Goal: Share content: Share content

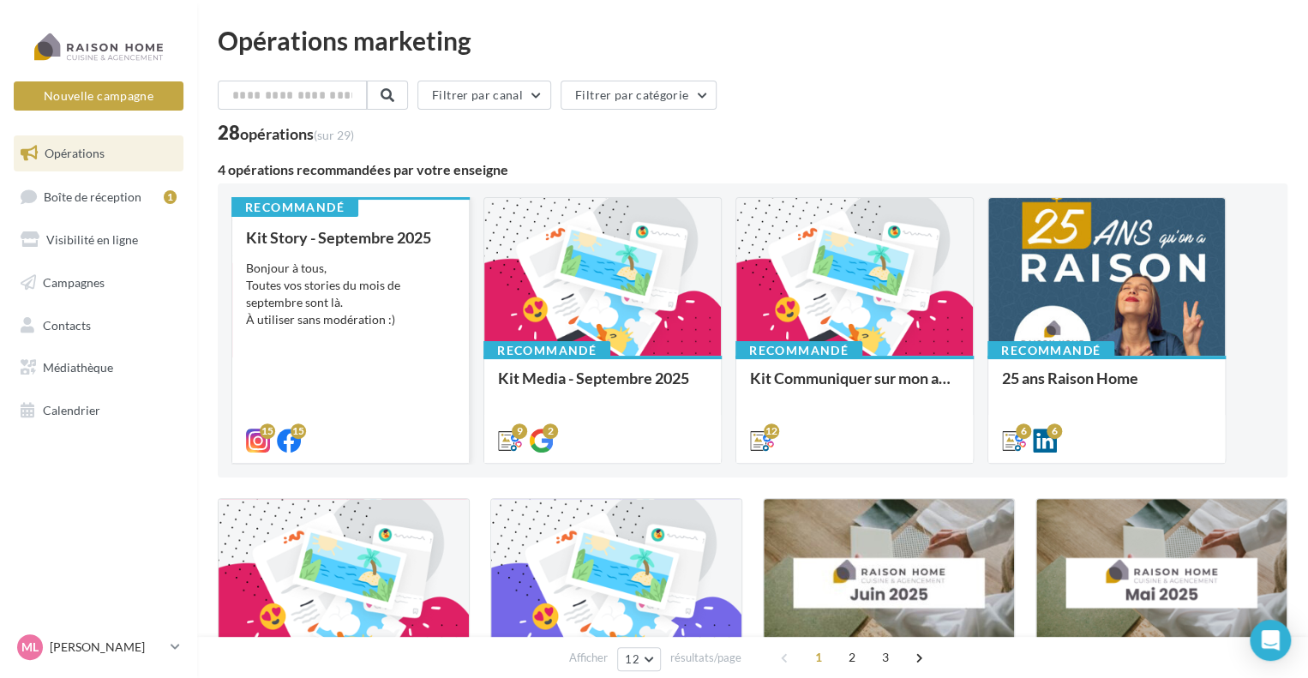
click at [338, 308] on div "Bonjour à tous, Toutes vos stories du mois de septembre sont là. À utiliser san…" at bounding box center [350, 294] width 209 height 69
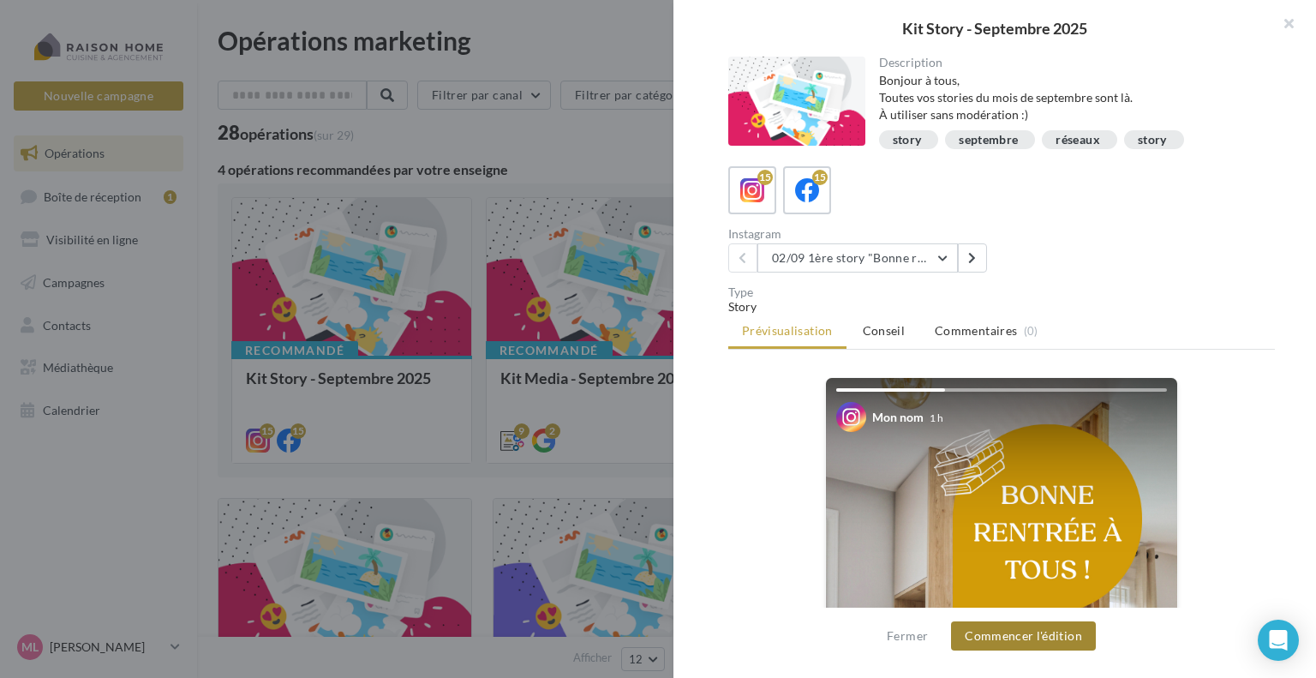
click at [1061, 641] on button "Commencer l'édition" at bounding box center [1023, 635] width 145 height 29
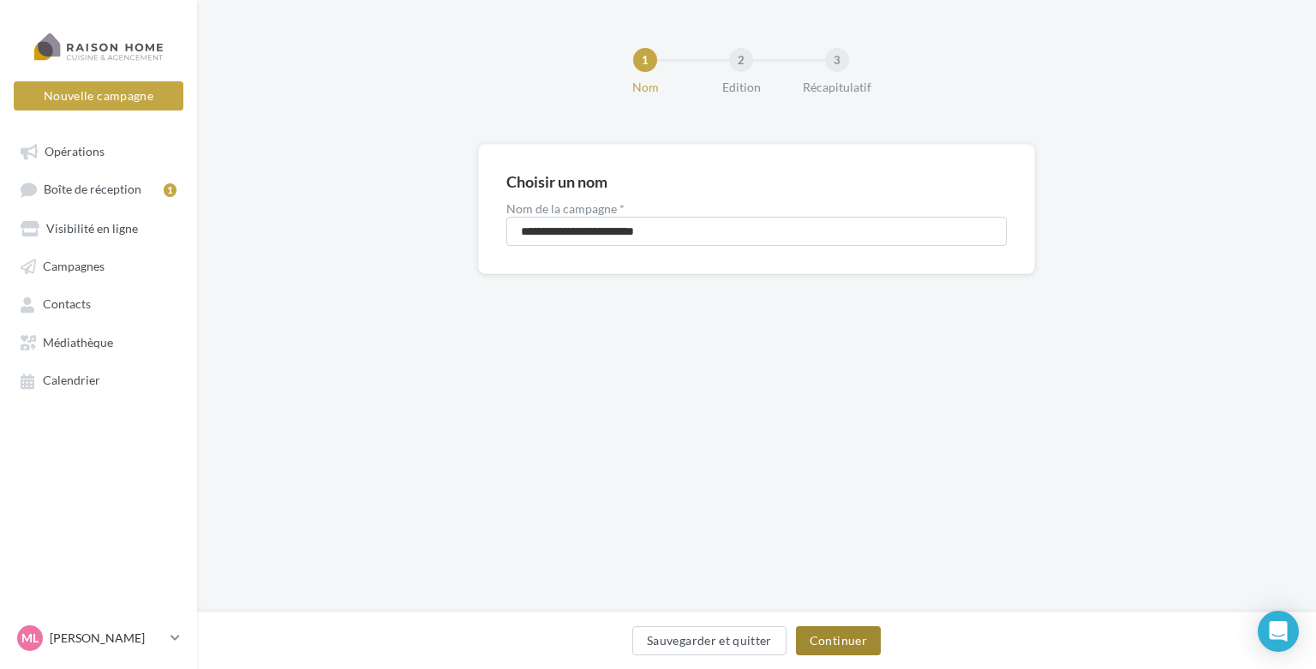
click at [819, 643] on button "Continuer" at bounding box center [838, 640] width 85 height 29
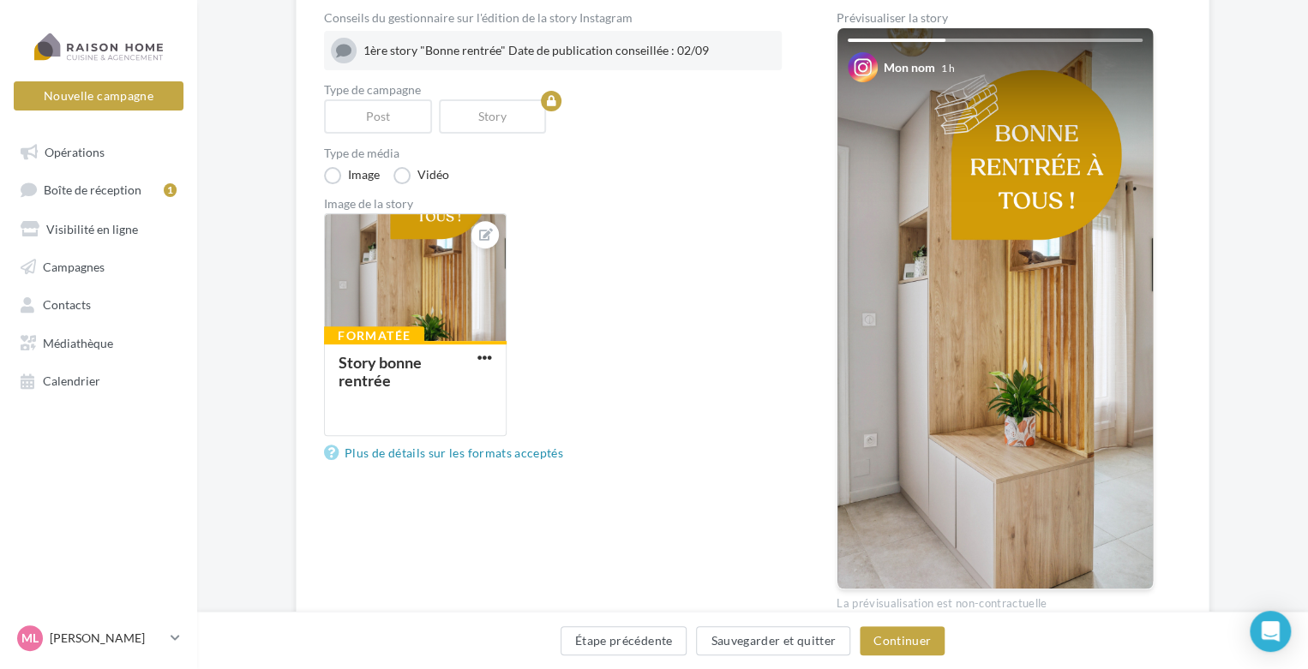
scroll to position [104, 0]
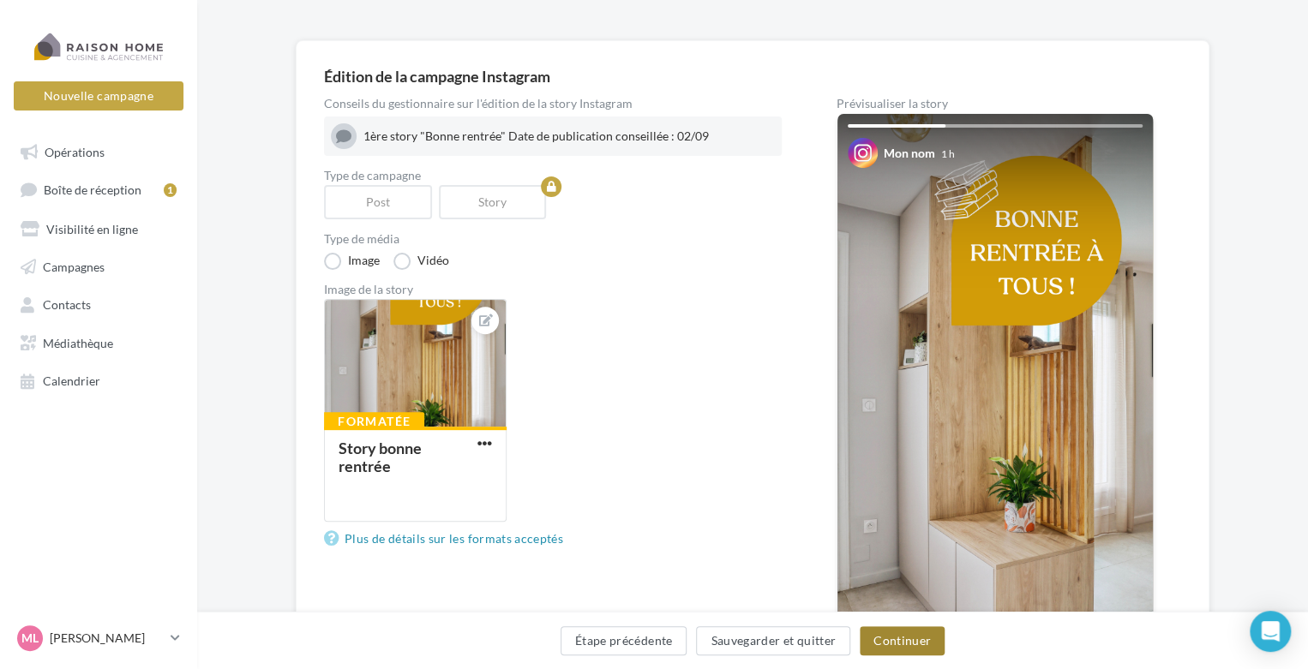
click at [912, 642] on button "Continuer" at bounding box center [901, 640] width 85 height 29
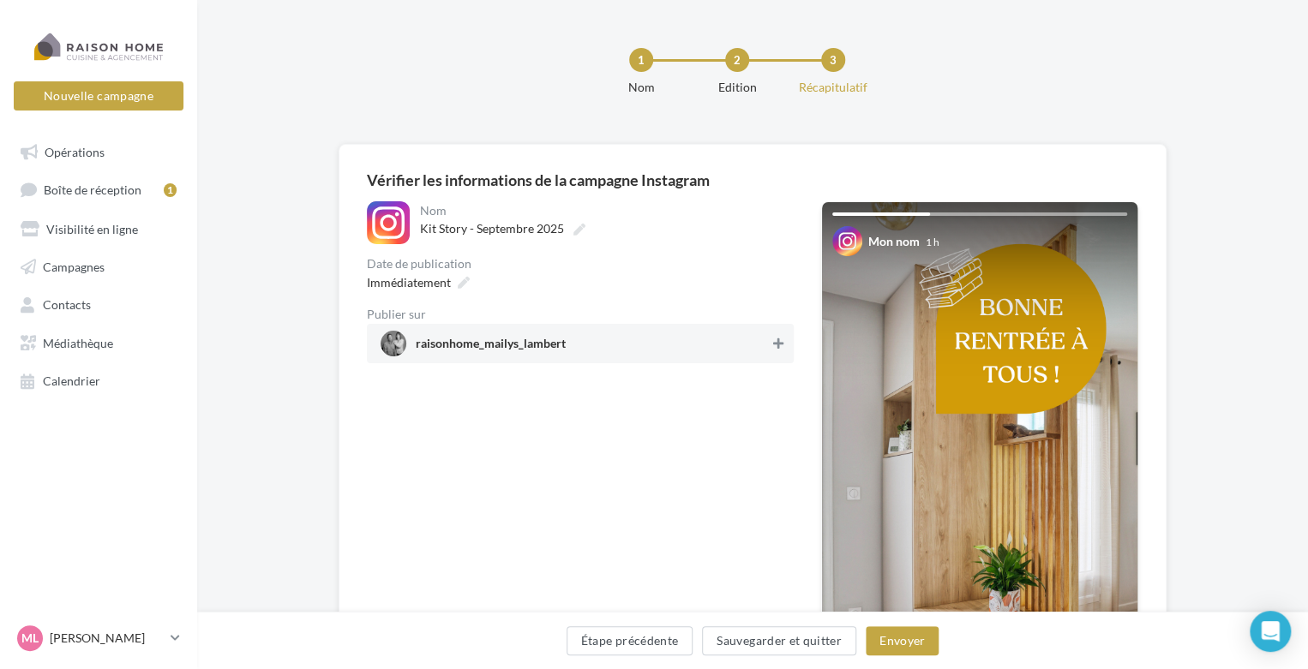
click at [781, 342] on icon at bounding box center [778, 344] width 10 height 12
click at [915, 633] on button "Envoyer" at bounding box center [901, 640] width 73 height 29
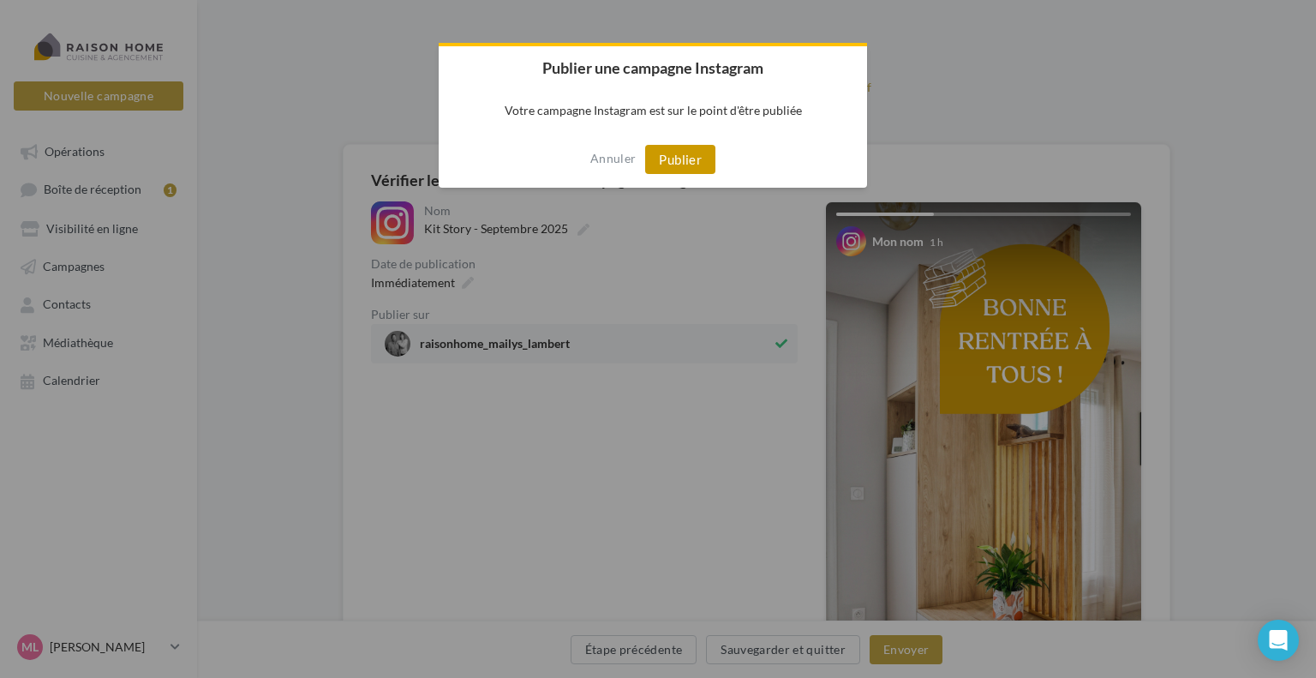
click at [691, 158] on button "Publier" at bounding box center [680, 159] width 70 height 29
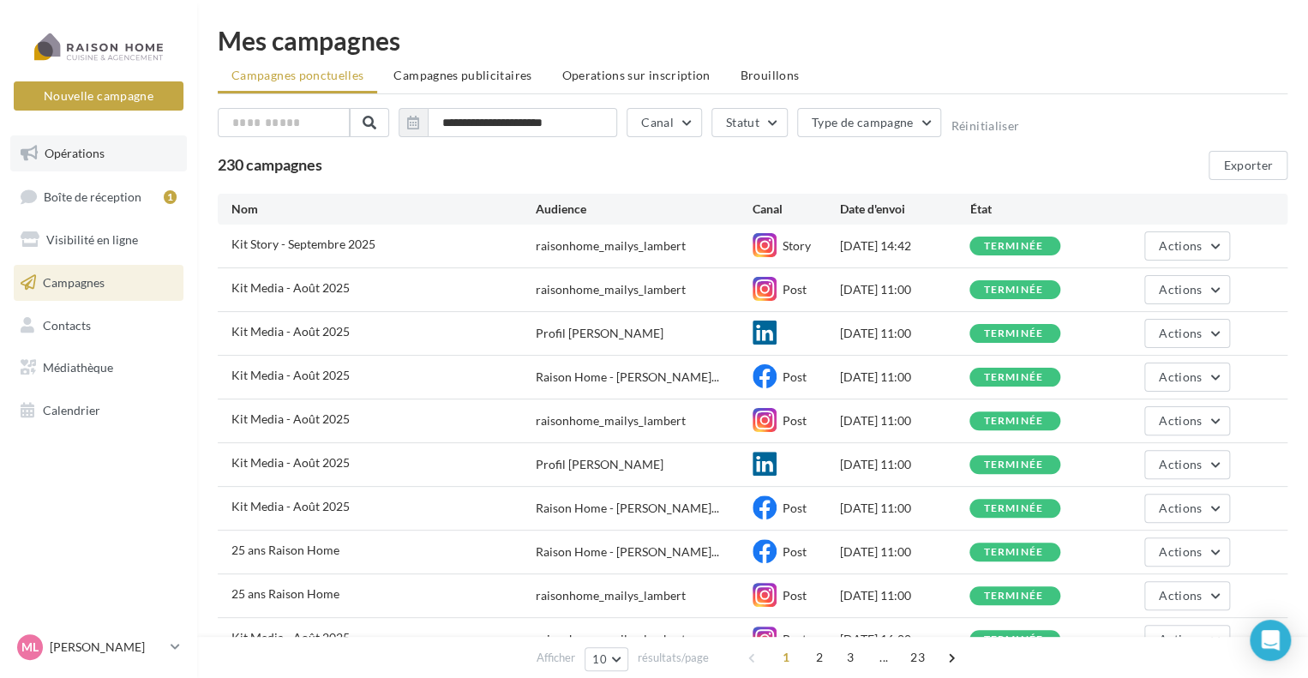
click at [97, 165] on link "Opérations" at bounding box center [98, 153] width 177 height 36
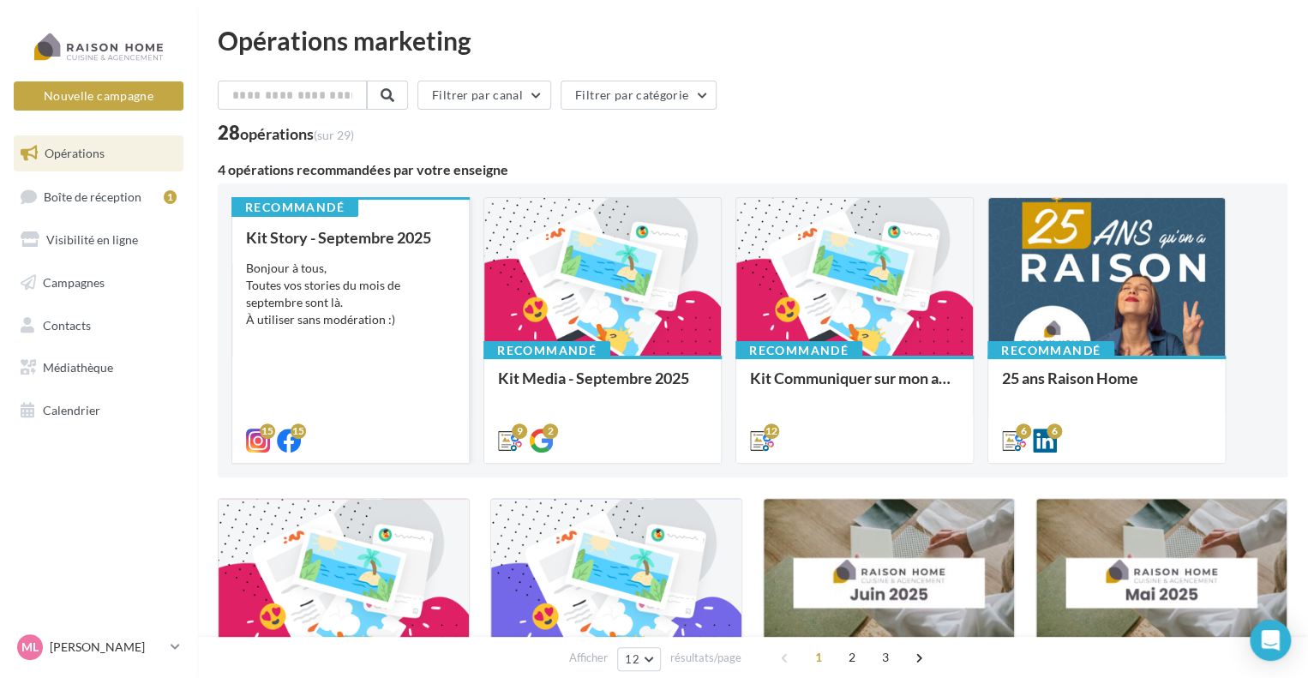
click at [351, 294] on div "Bonjour à tous, Toutes vos stories du mois de septembre sont là. À utiliser san…" at bounding box center [350, 294] width 209 height 69
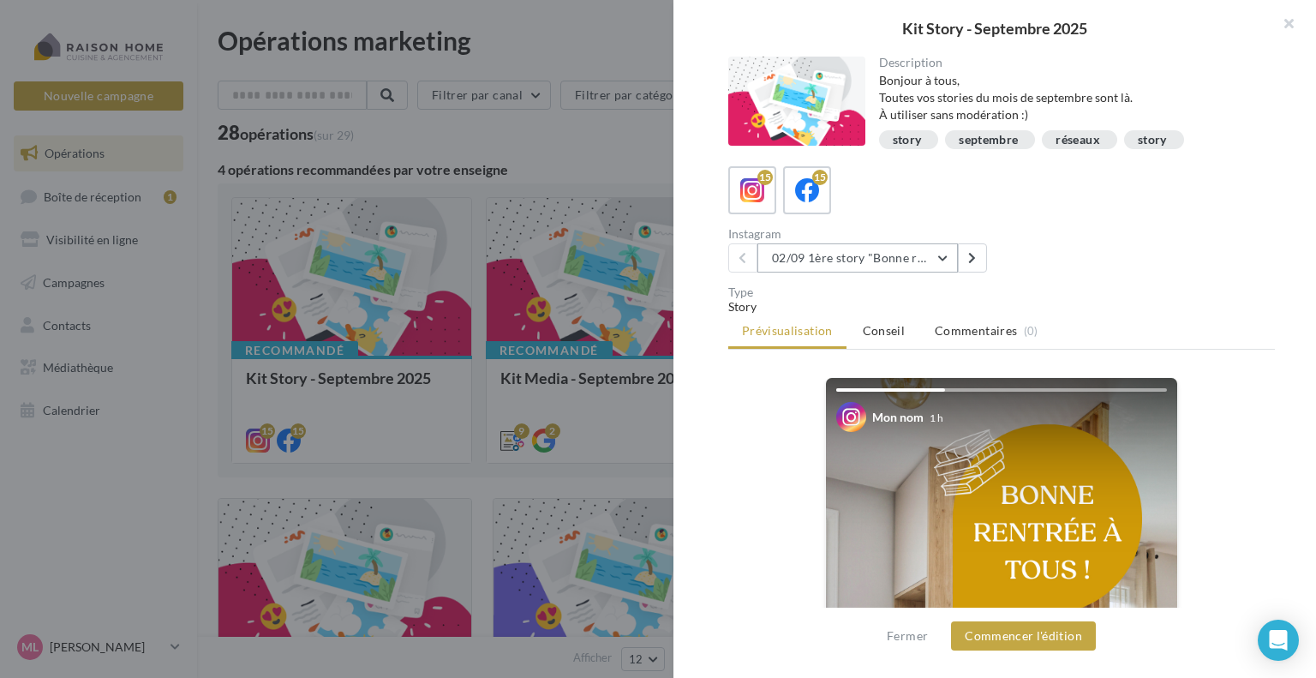
click at [943, 253] on button "02/09 1ère story "Bonne rentrée"" at bounding box center [857, 257] width 201 height 29
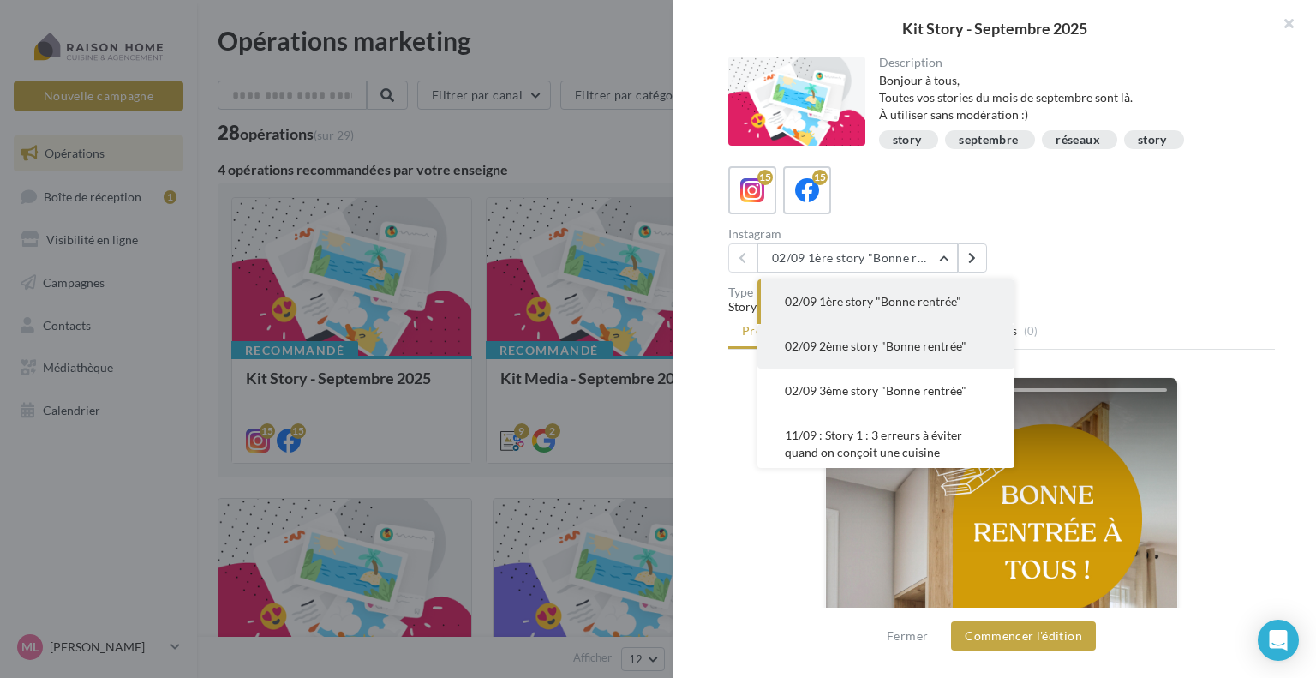
click at [927, 342] on span "02/09 2ème story "Bonne rentrée"" at bounding box center [876, 345] width 182 height 15
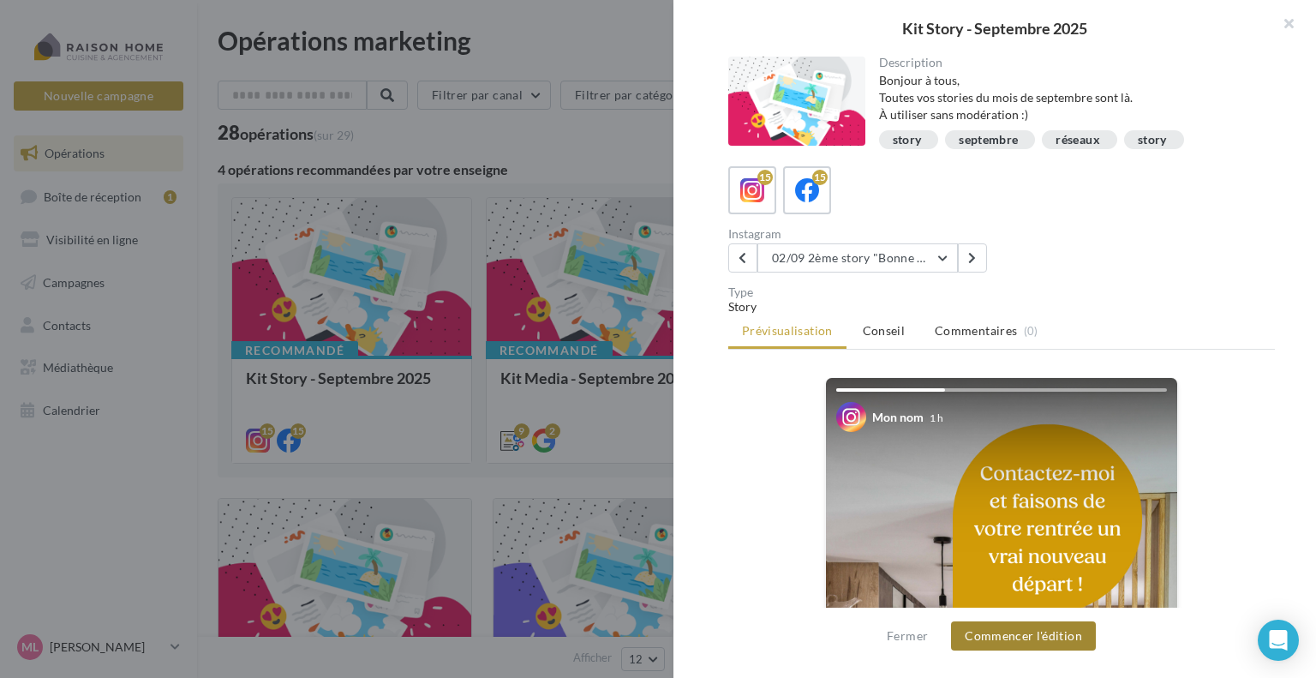
click at [1055, 635] on button "Commencer l'édition" at bounding box center [1023, 635] width 145 height 29
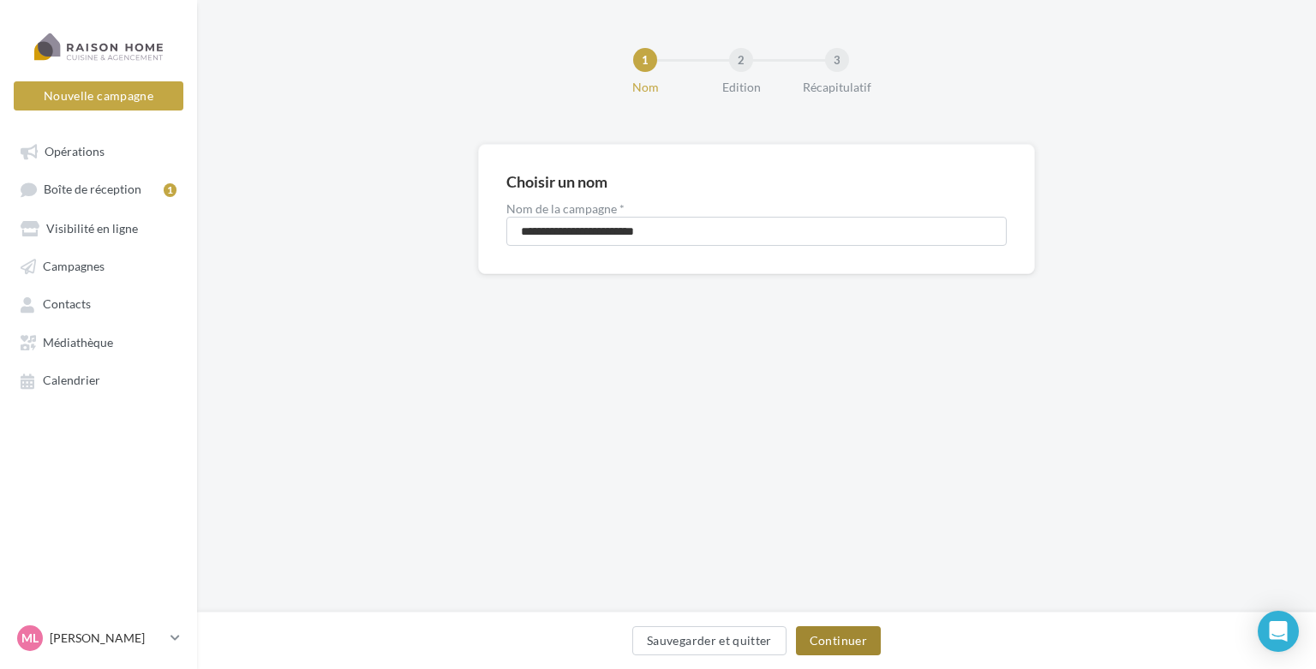
click at [864, 632] on button "Continuer" at bounding box center [838, 640] width 85 height 29
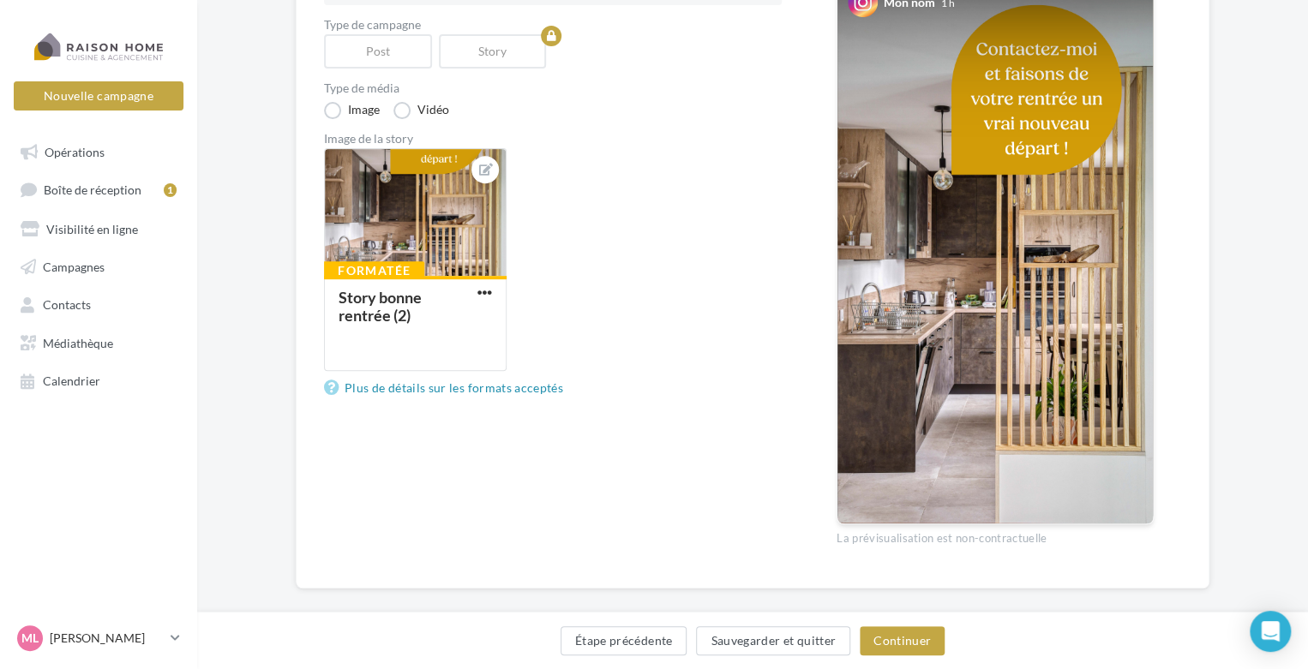
scroll to position [257, 0]
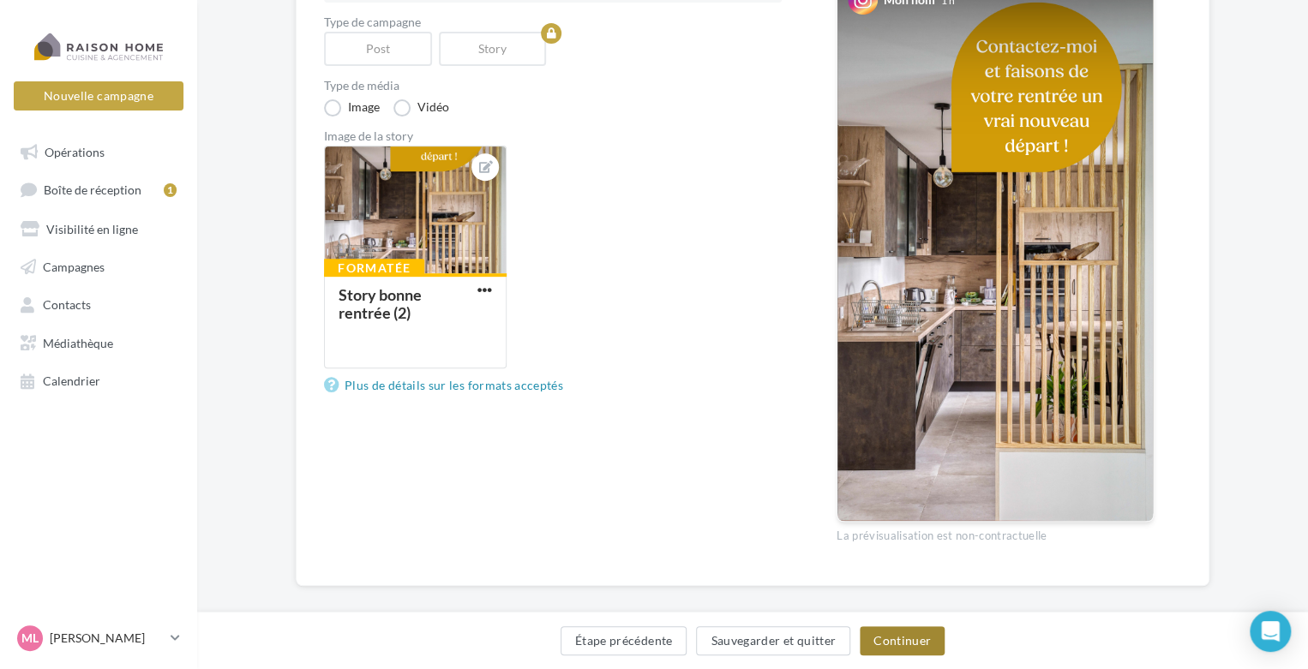
click at [895, 646] on button "Continuer" at bounding box center [901, 640] width 85 height 29
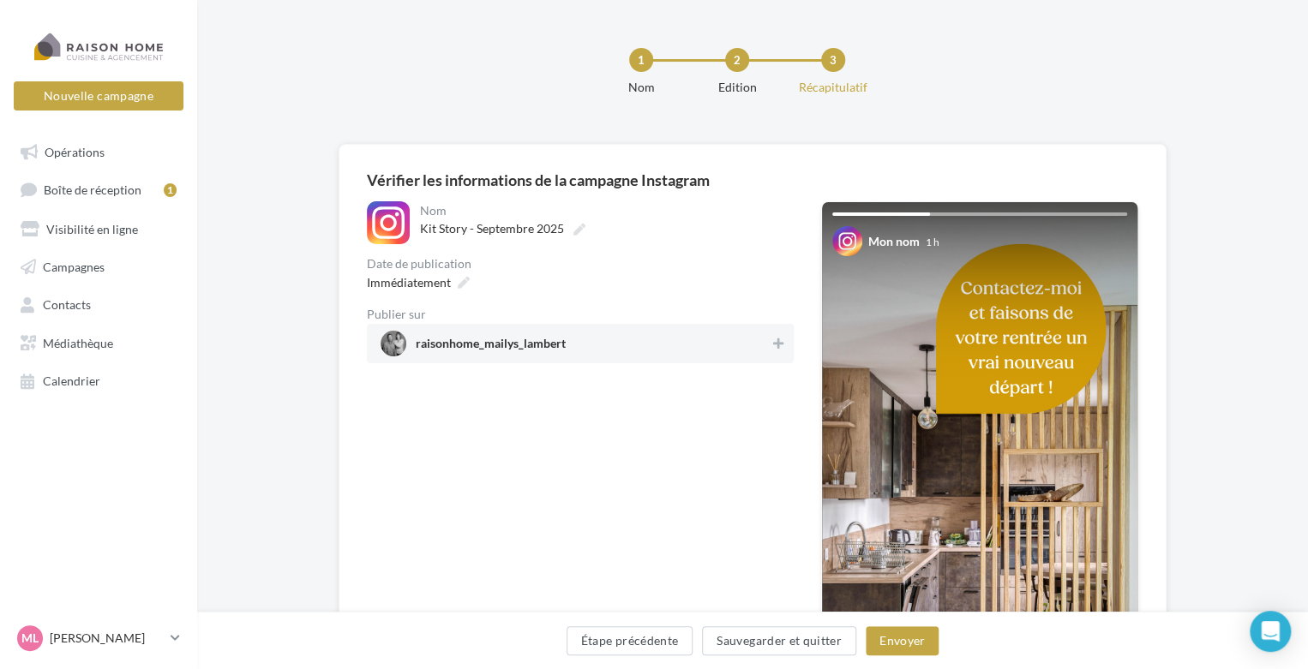
click at [706, 354] on span "raisonhome_mailys_lambert" at bounding box center [574, 344] width 389 height 26
click at [908, 643] on button "Envoyer" at bounding box center [901, 640] width 73 height 29
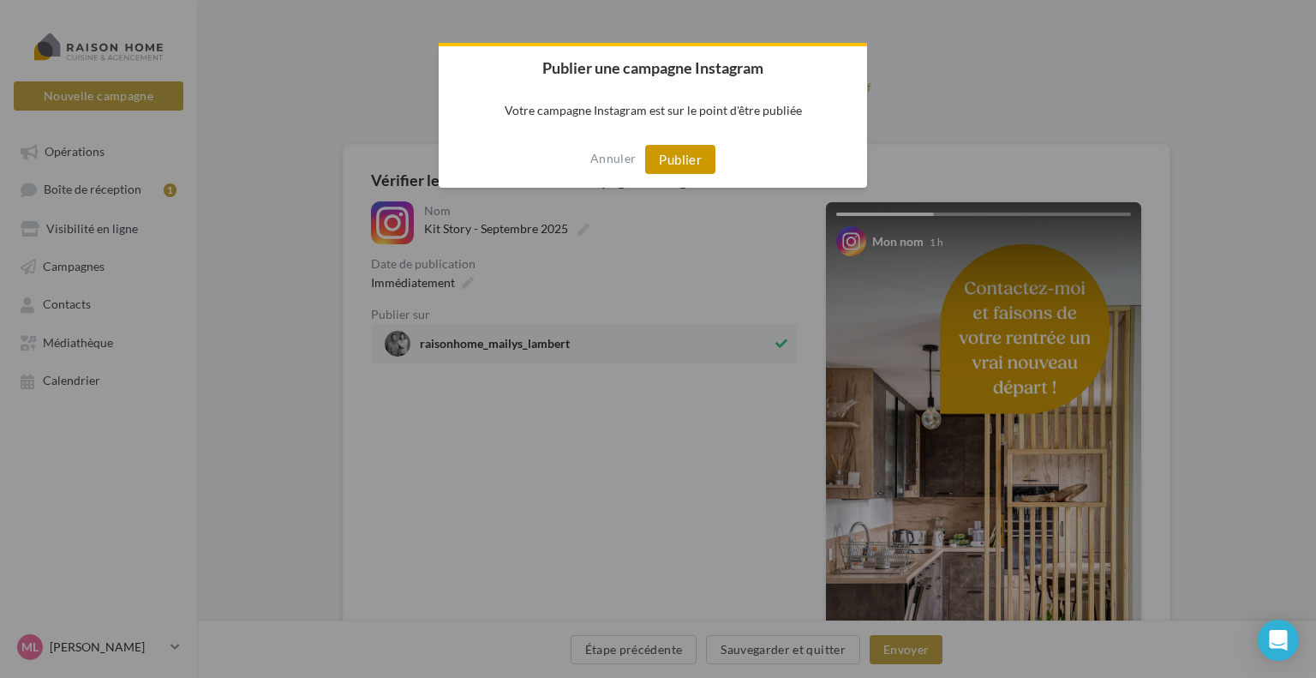
click at [680, 159] on button "Publier" at bounding box center [680, 159] width 70 height 29
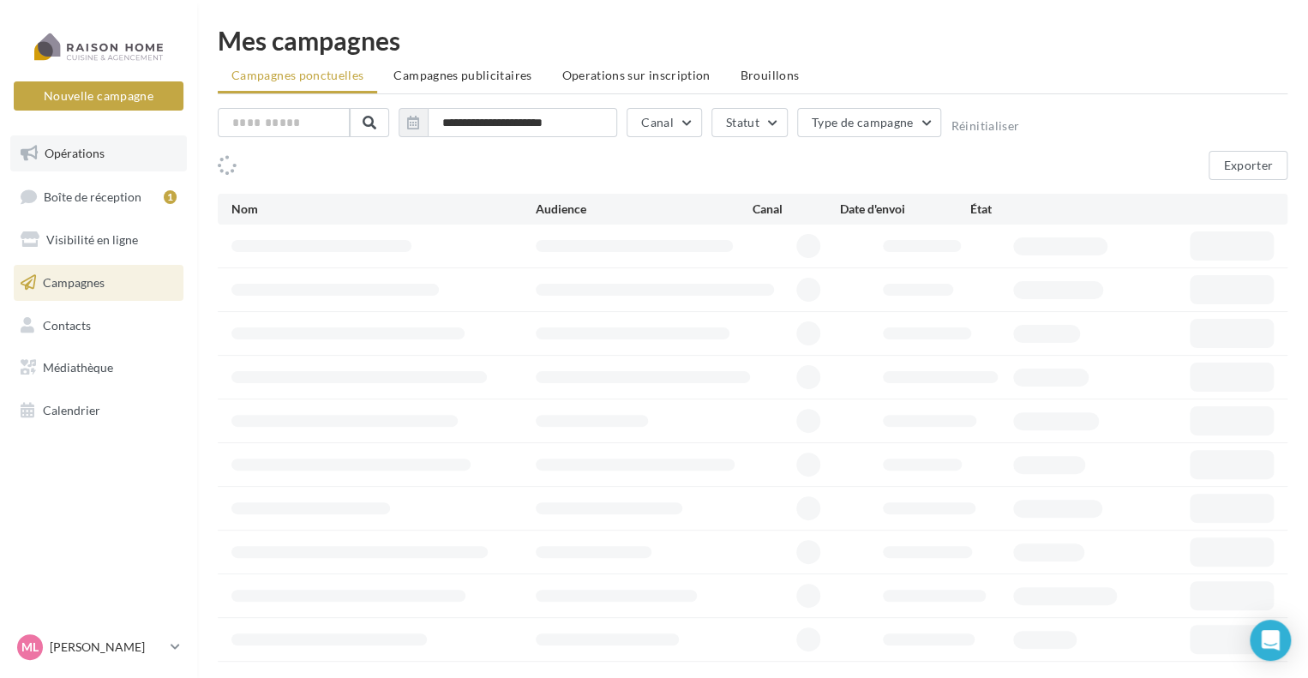
click at [132, 157] on link "Opérations" at bounding box center [98, 153] width 177 height 36
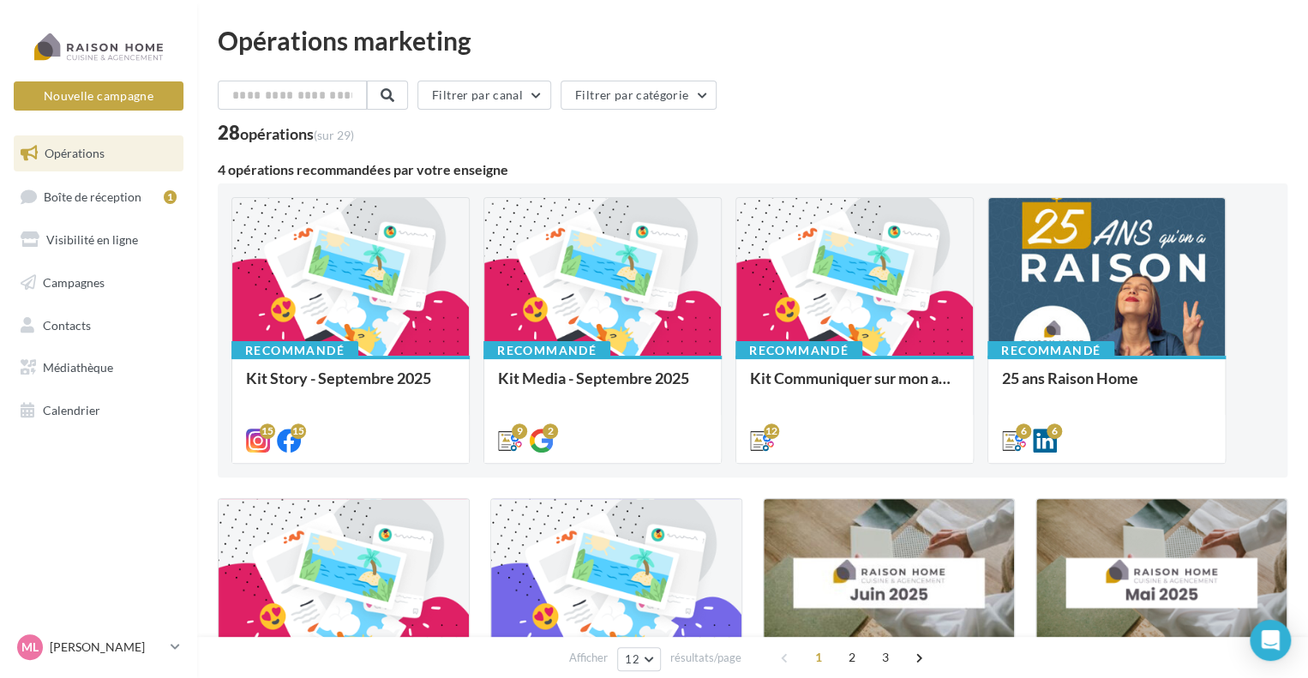
click at [0, 0] on div "Bonjour à tous, Toutes vos stories du mois de septembre sont là. À utiliser san…" at bounding box center [0, 0] width 0 height 0
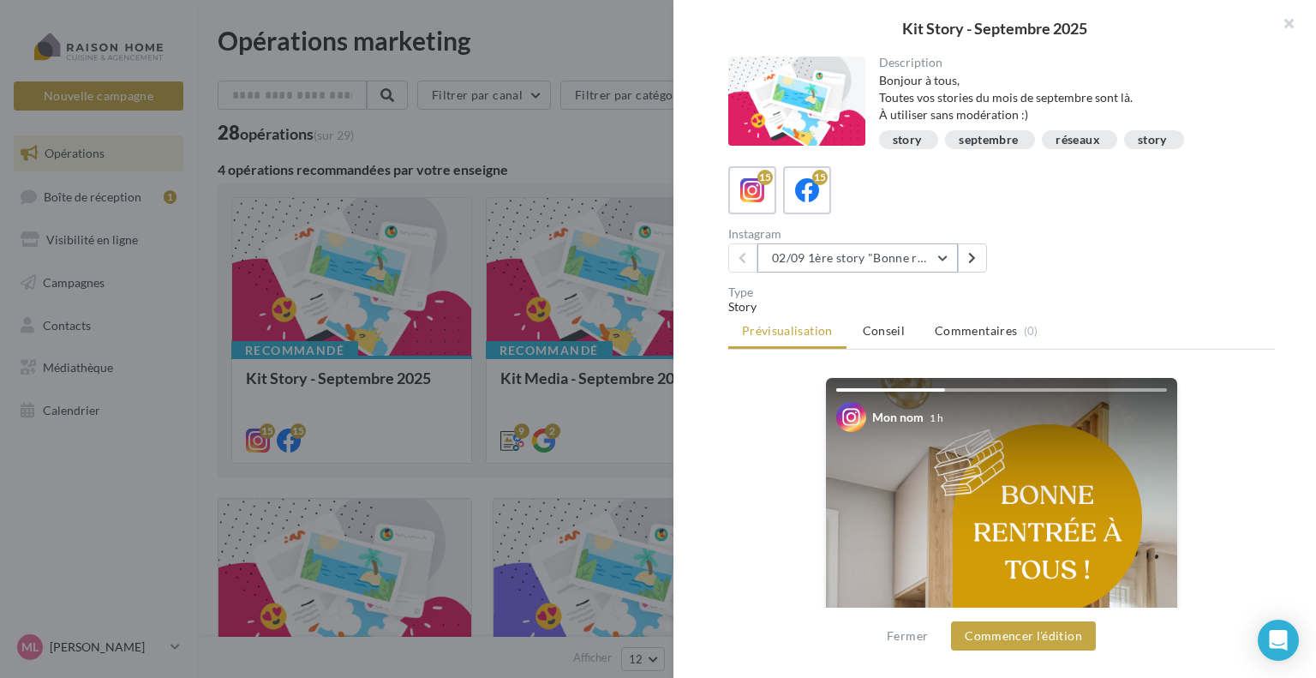
click at [845, 254] on button "02/09 1ère story "Bonne rentrée"" at bounding box center [857, 257] width 201 height 29
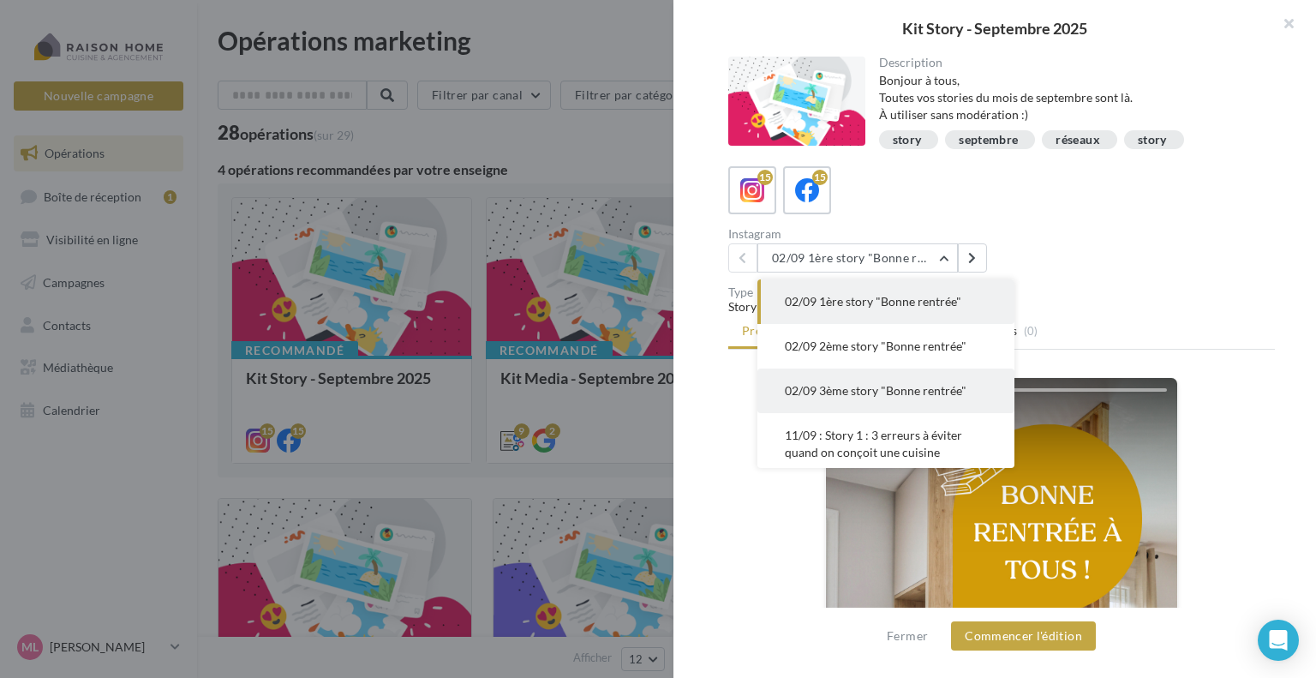
click at [839, 386] on span "02/09 3ème story "Bonne rentrée"" at bounding box center [876, 390] width 182 height 15
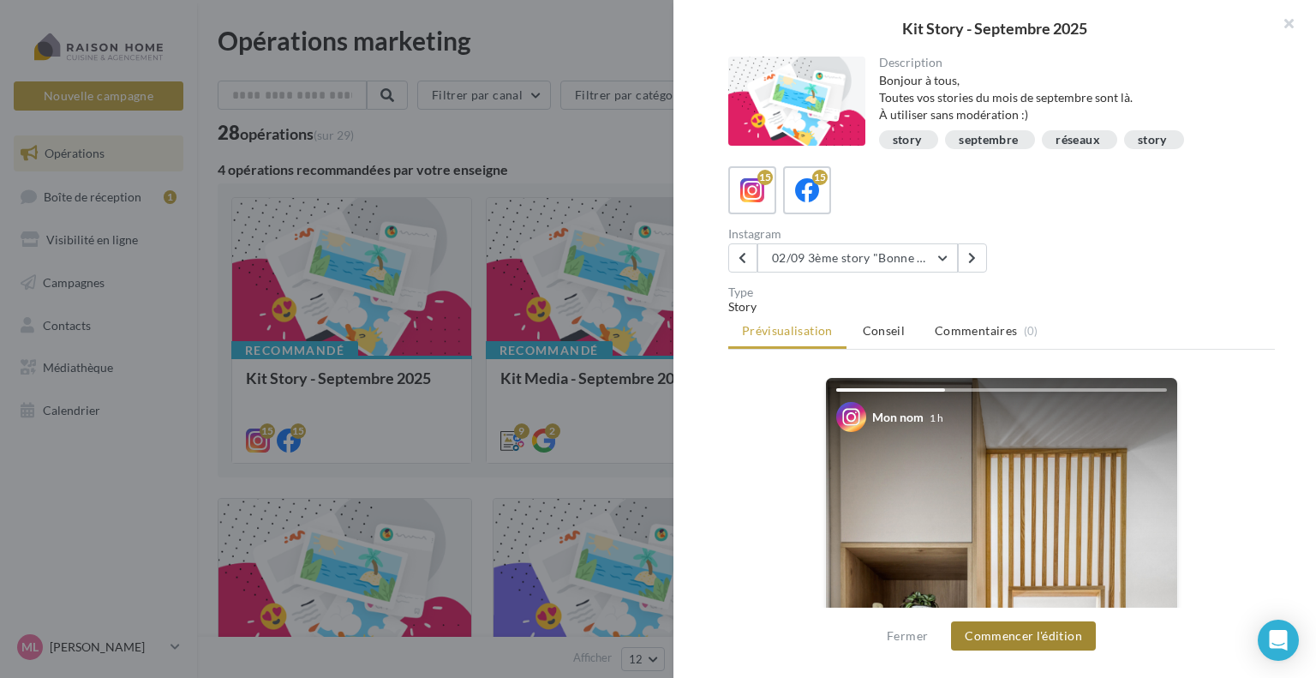
click at [1073, 631] on button "Commencer l'édition" at bounding box center [1023, 635] width 145 height 29
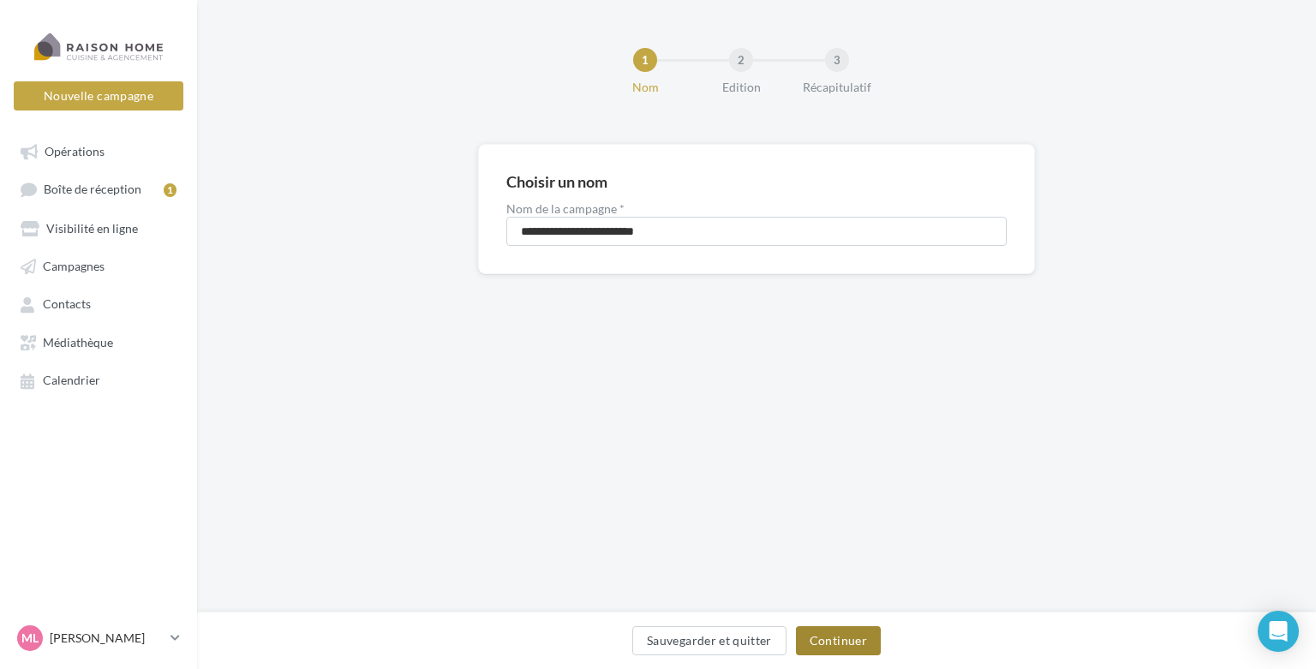
click at [850, 637] on button "Continuer" at bounding box center [838, 640] width 85 height 29
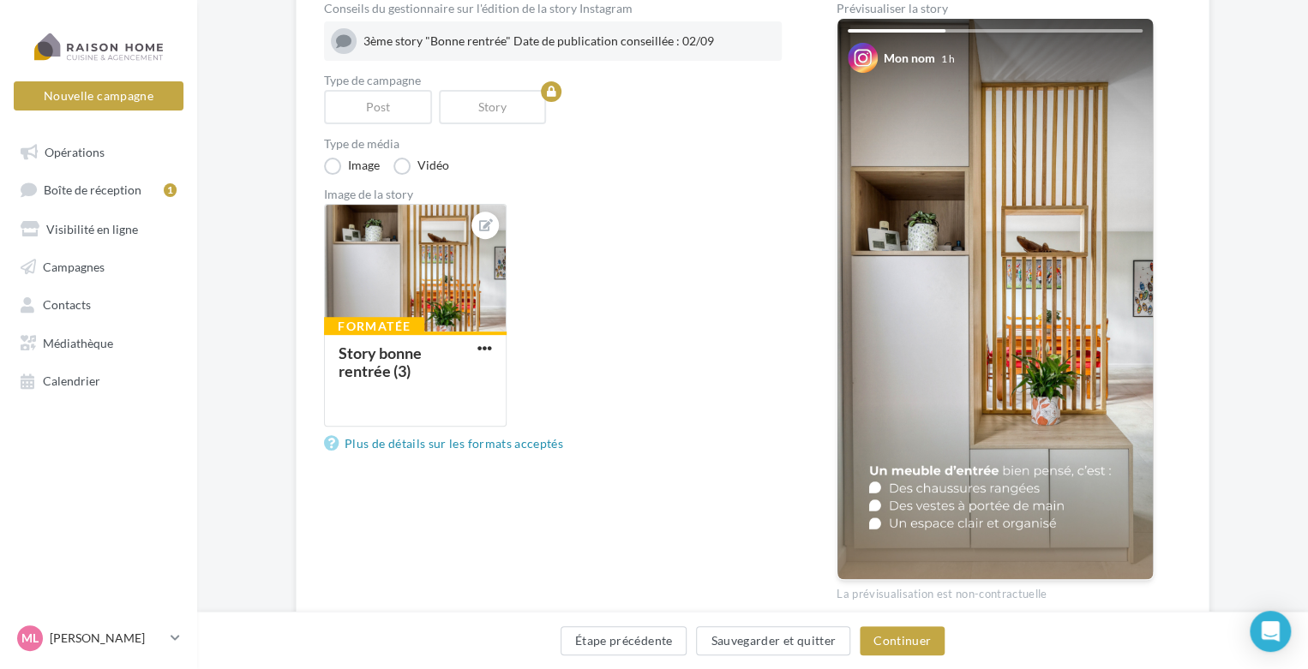
scroll to position [257, 0]
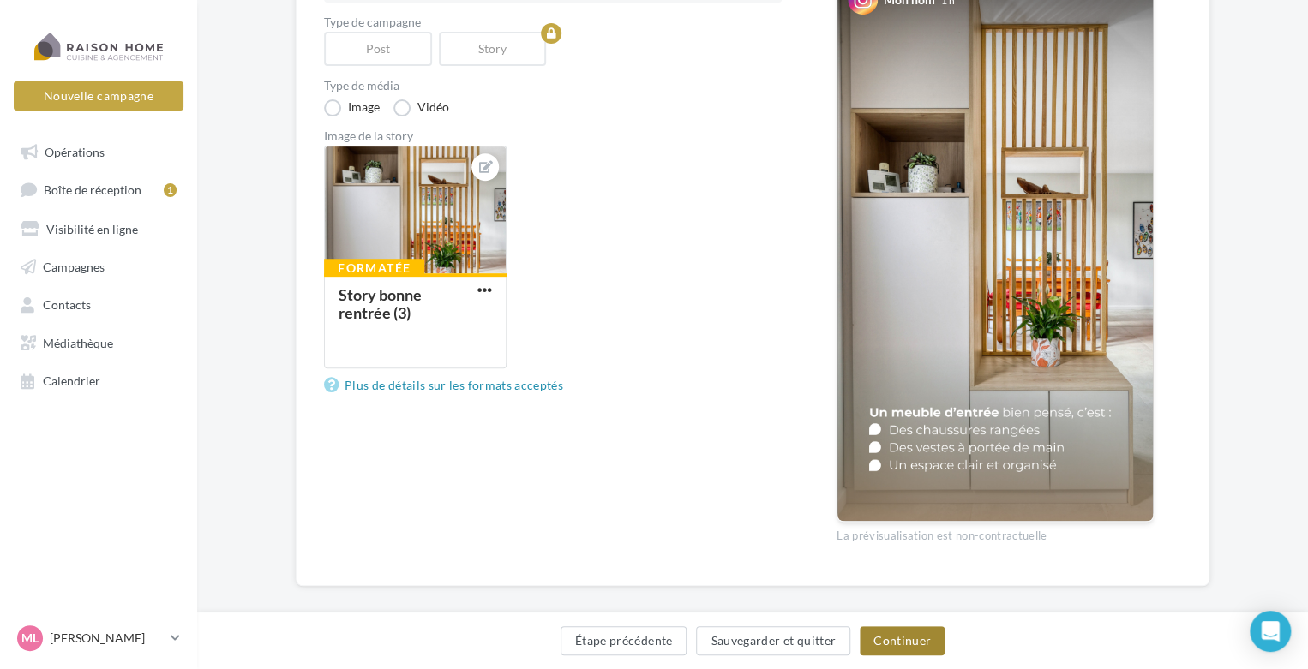
click at [895, 639] on button "Continuer" at bounding box center [901, 640] width 85 height 29
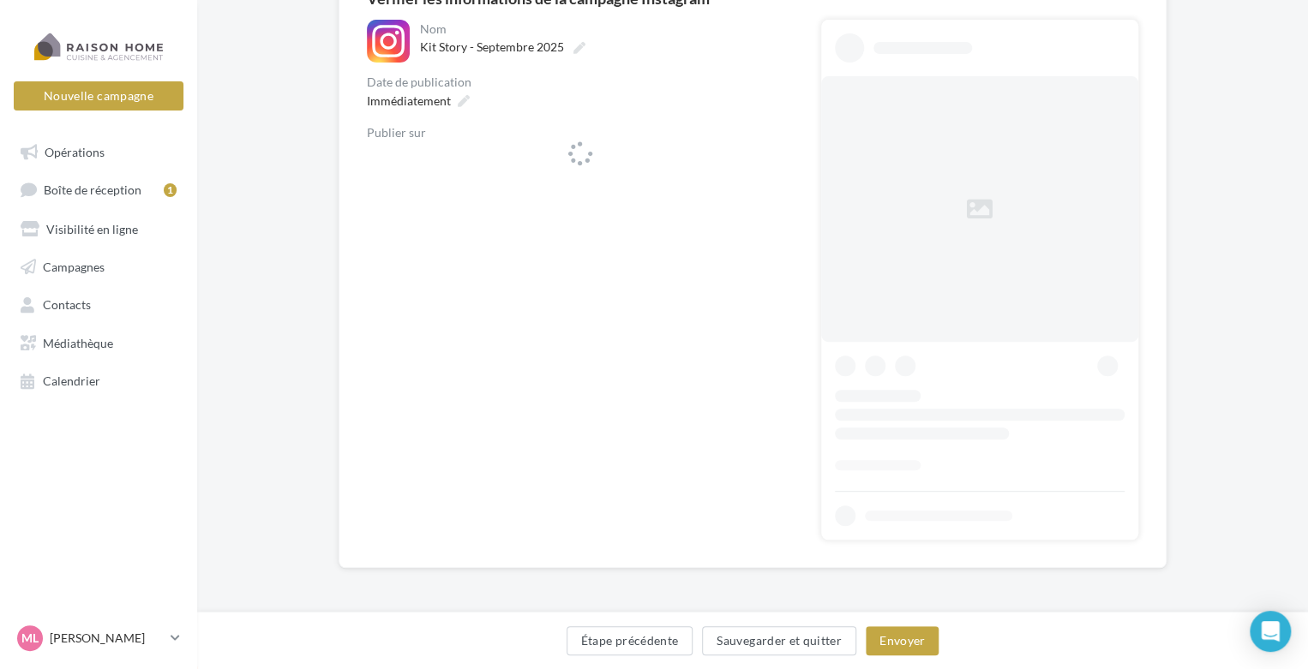
scroll to position [182, 0]
click at [775, 160] on icon at bounding box center [778, 162] width 10 height 12
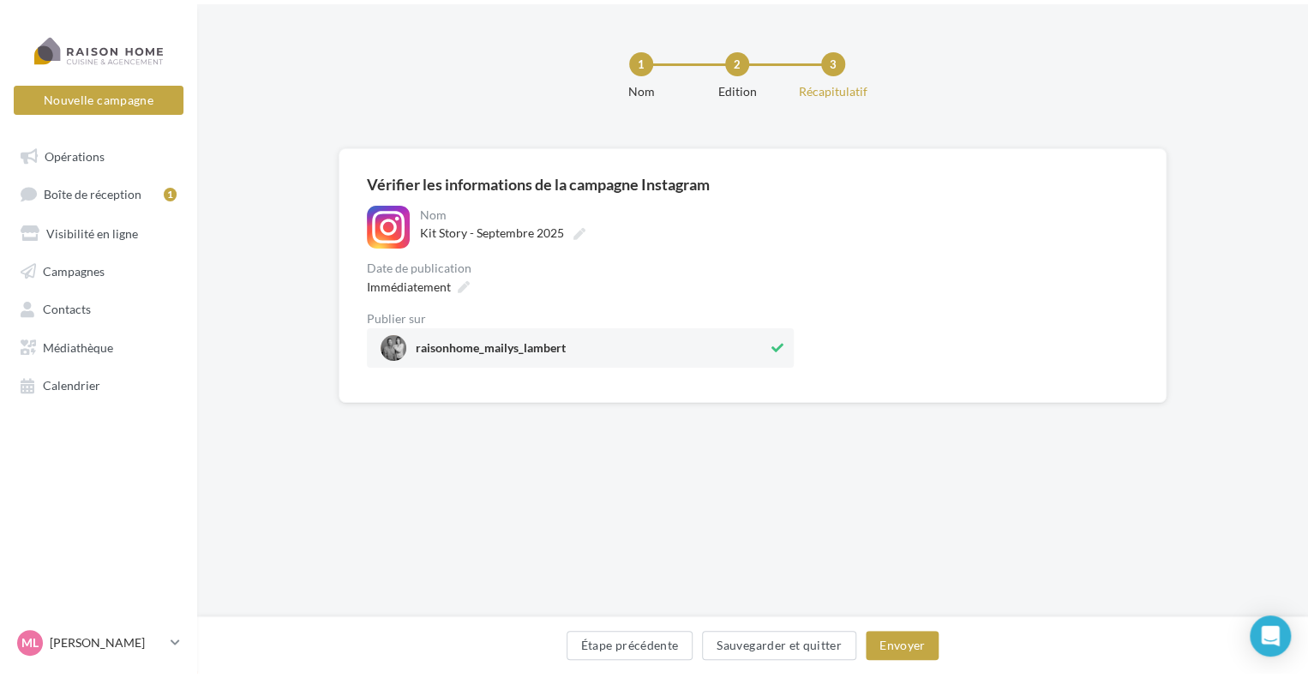
scroll to position [0, 0]
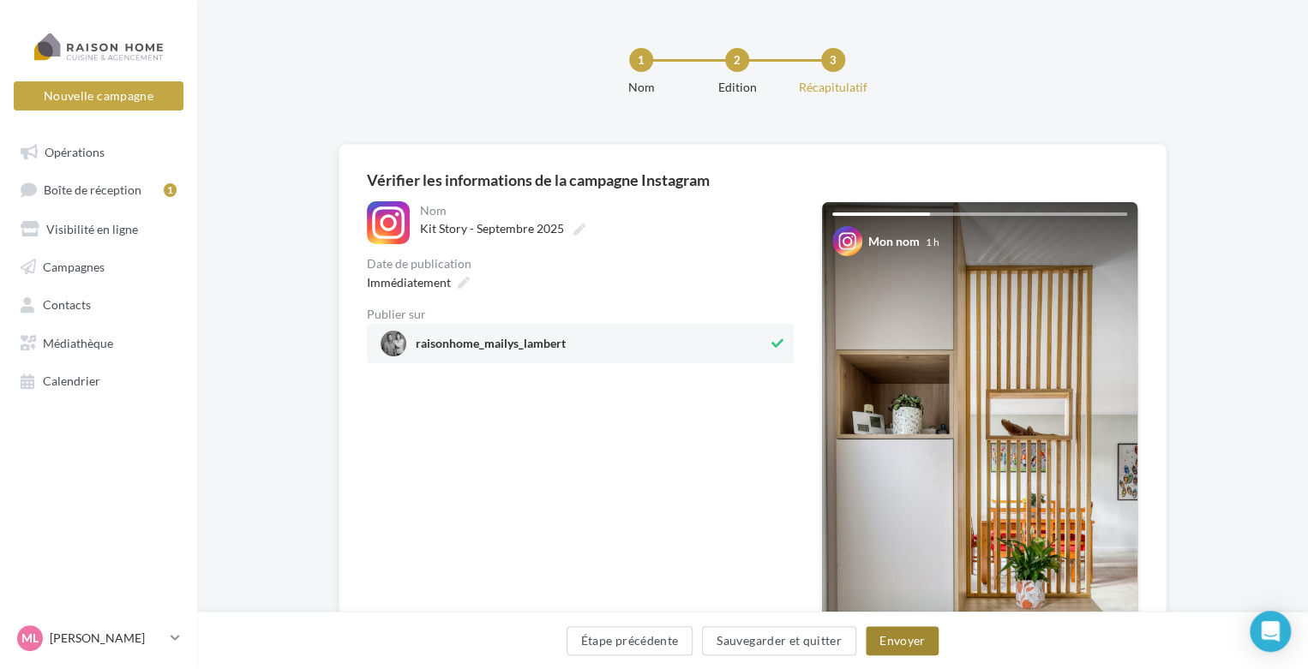
click at [888, 643] on button "Envoyer" at bounding box center [901, 640] width 73 height 29
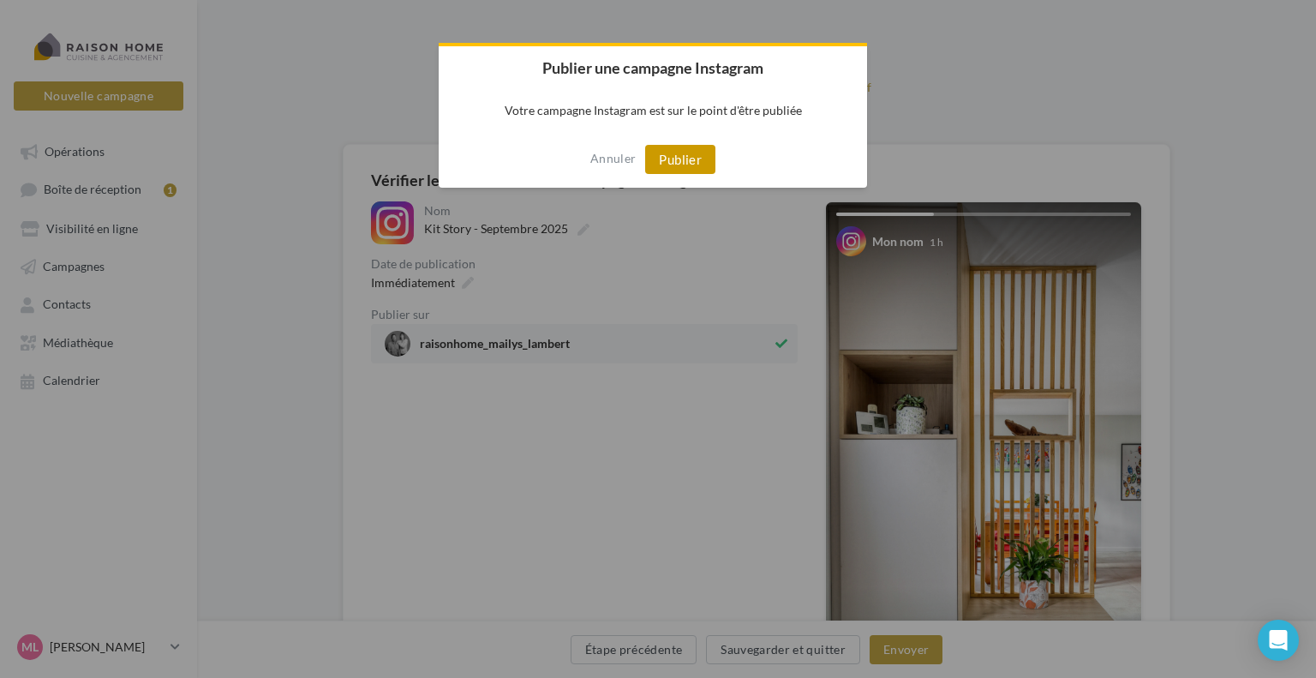
click at [709, 164] on button "Publier" at bounding box center [680, 159] width 70 height 29
